Goal: Transaction & Acquisition: Obtain resource

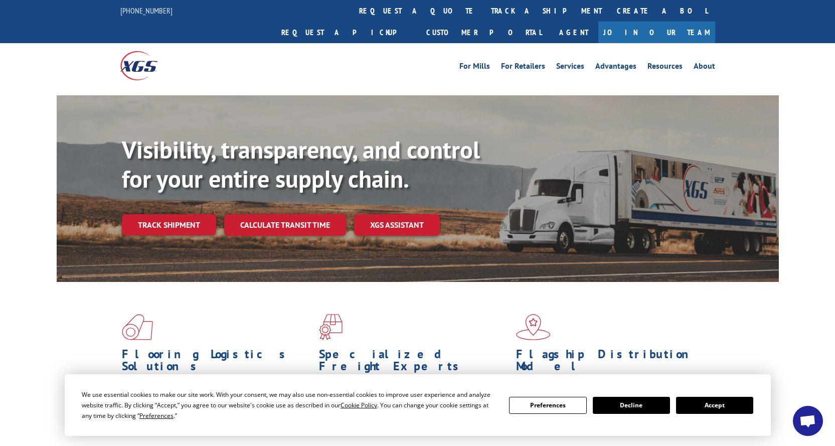
click at [718, 403] on button "Accept" at bounding box center [714, 405] width 77 height 17
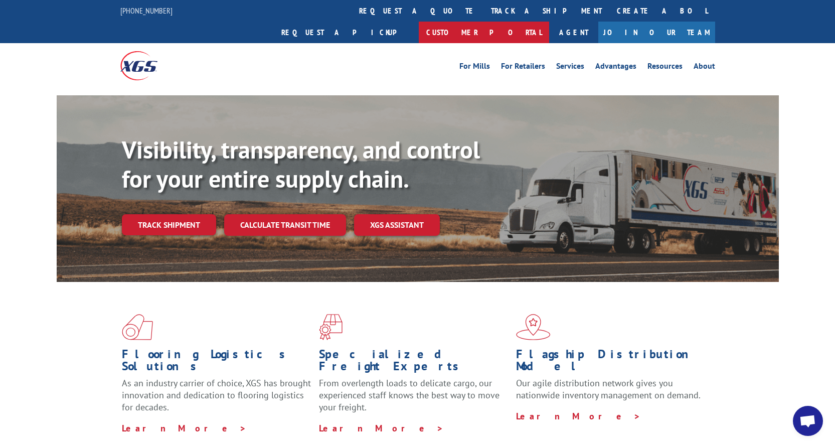
click at [549, 22] on link "Customer Portal" at bounding box center [484, 33] width 130 height 22
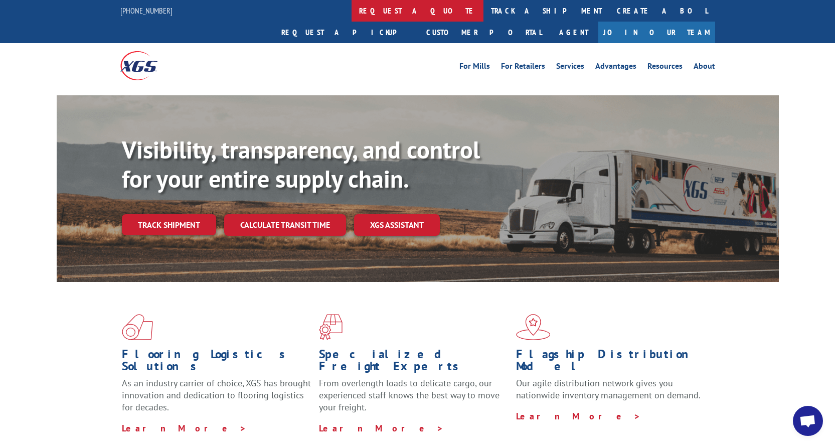
click at [352, 14] on link "request a quote" at bounding box center [418, 11] width 132 height 22
click at [352, 10] on link "request a quote" at bounding box center [418, 11] width 132 height 22
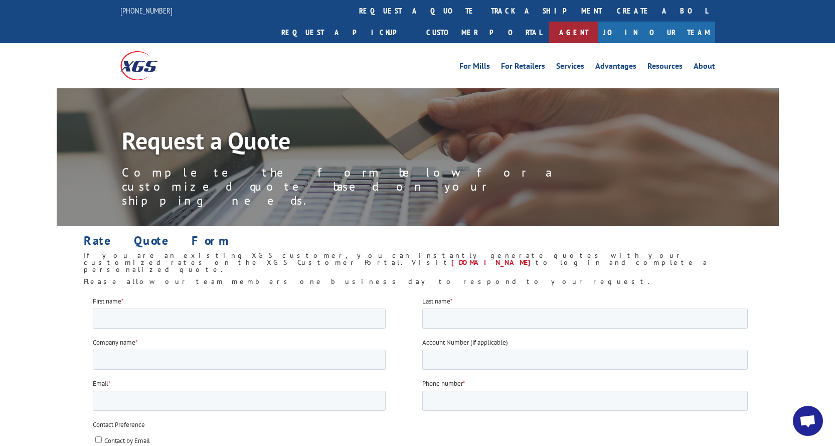
click at [598, 22] on link "Agent" at bounding box center [573, 33] width 49 height 22
click at [352, 8] on link "request a quote" at bounding box center [418, 11] width 132 height 22
